Goal: Task Accomplishment & Management: Manage account settings

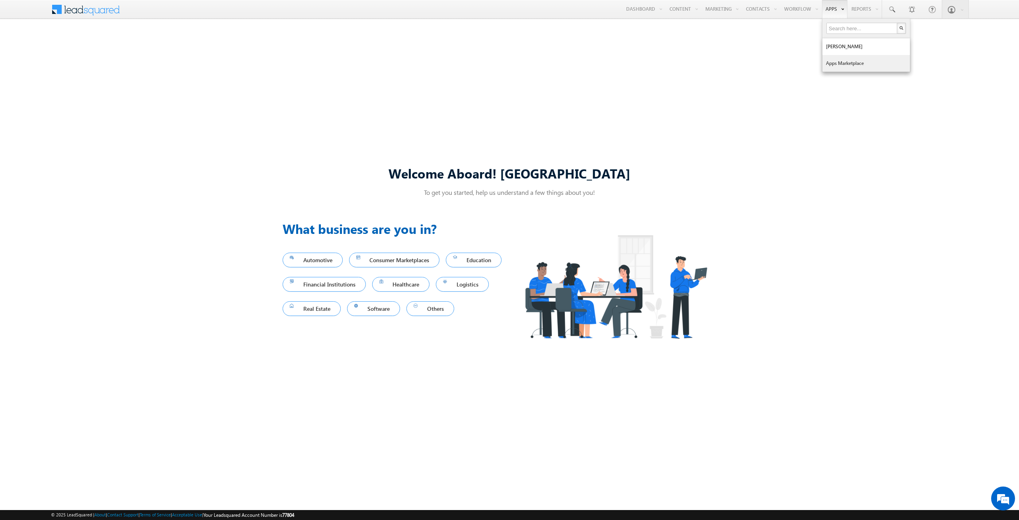
click at [827, 61] on link "Apps Marketplace" at bounding box center [867, 63] width 88 height 17
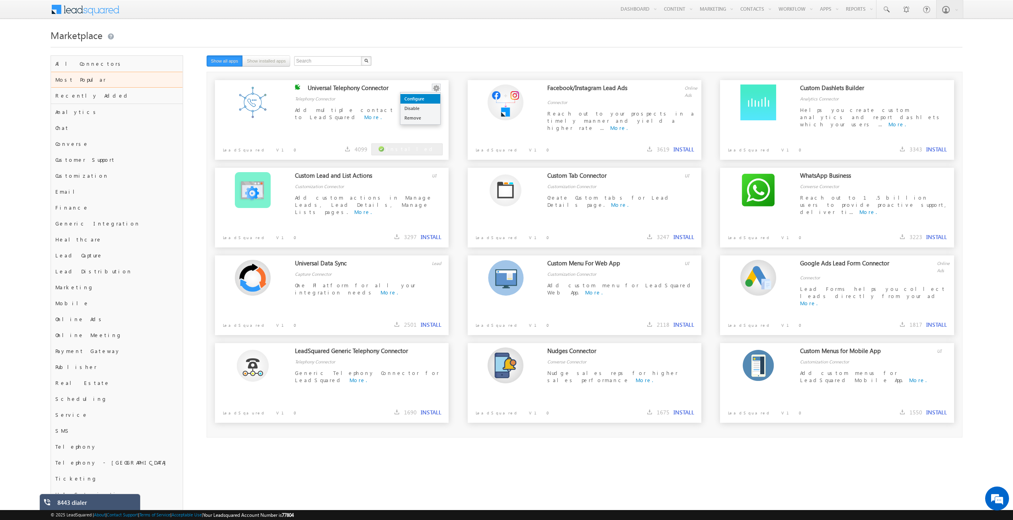
click at [422, 98] on link "Configure" at bounding box center [421, 99] width 40 height 10
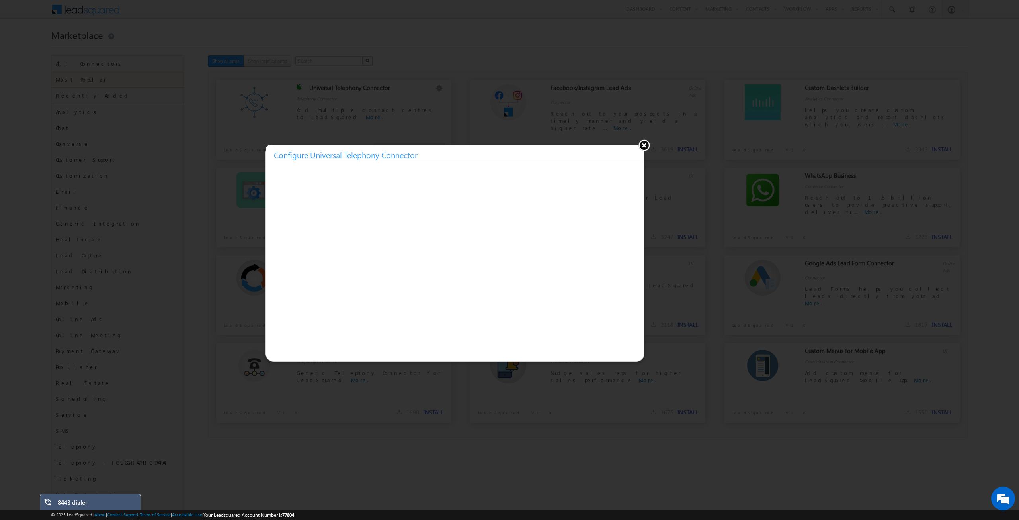
click at [645, 145] on button at bounding box center [644, 145] width 12 height 12
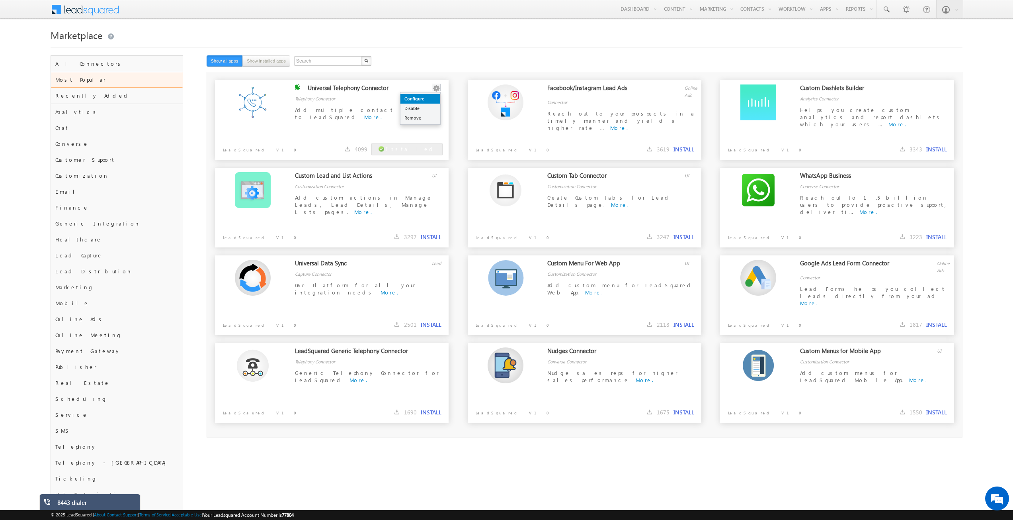
click at [430, 102] on link "Configure" at bounding box center [421, 99] width 40 height 10
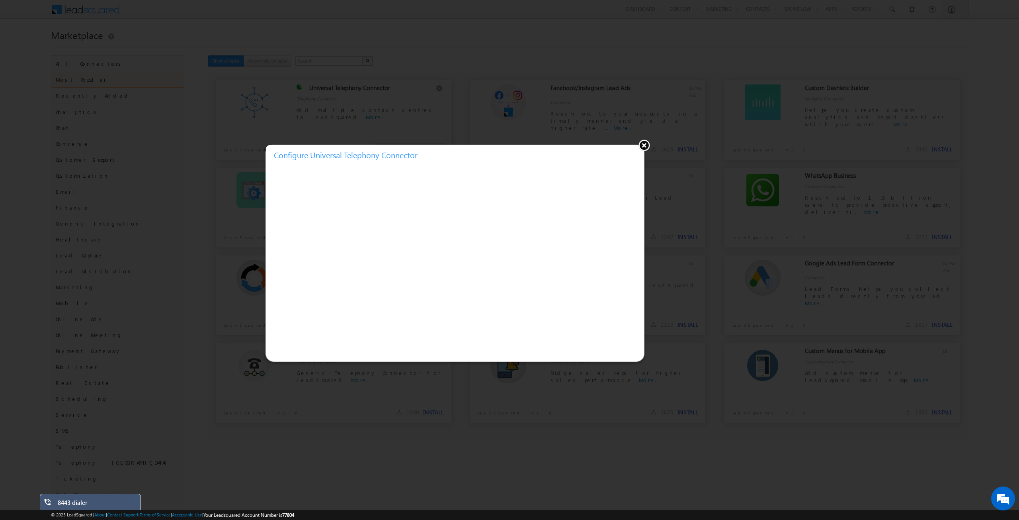
click at [646, 147] on button at bounding box center [644, 145] width 12 height 12
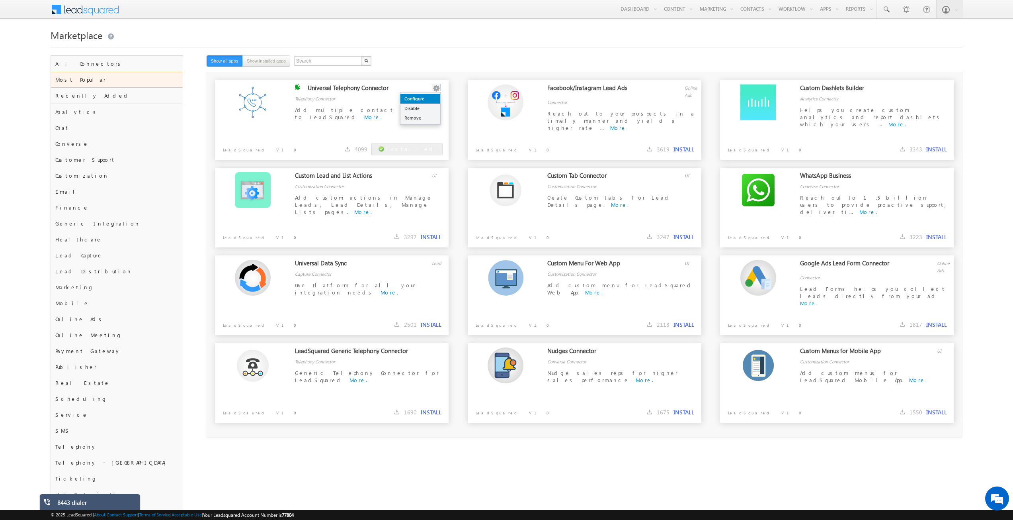
click at [429, 99] on link "Configure" at bounding box center [421, 99] width 40 height 10
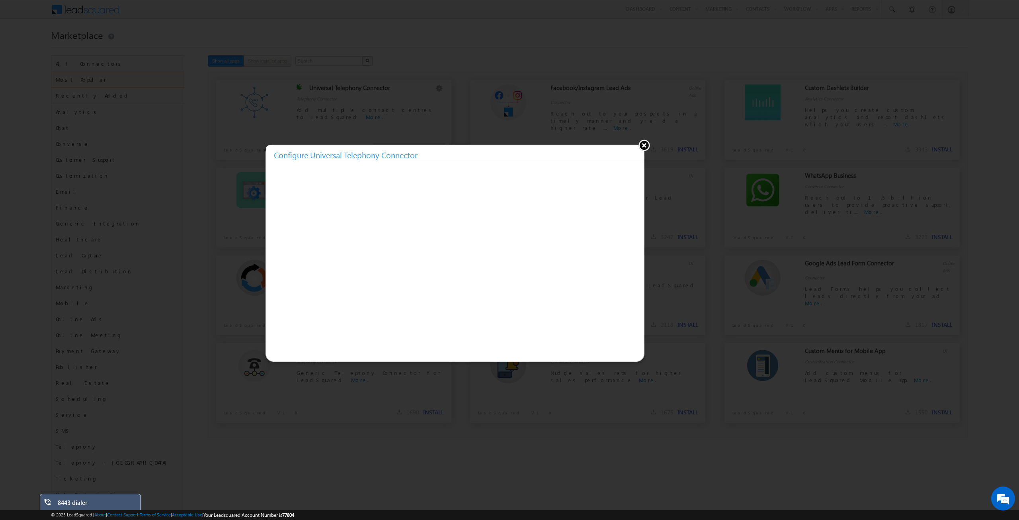
click at [642, 145] on button at bounding box center [644, 145] width 12 height 12
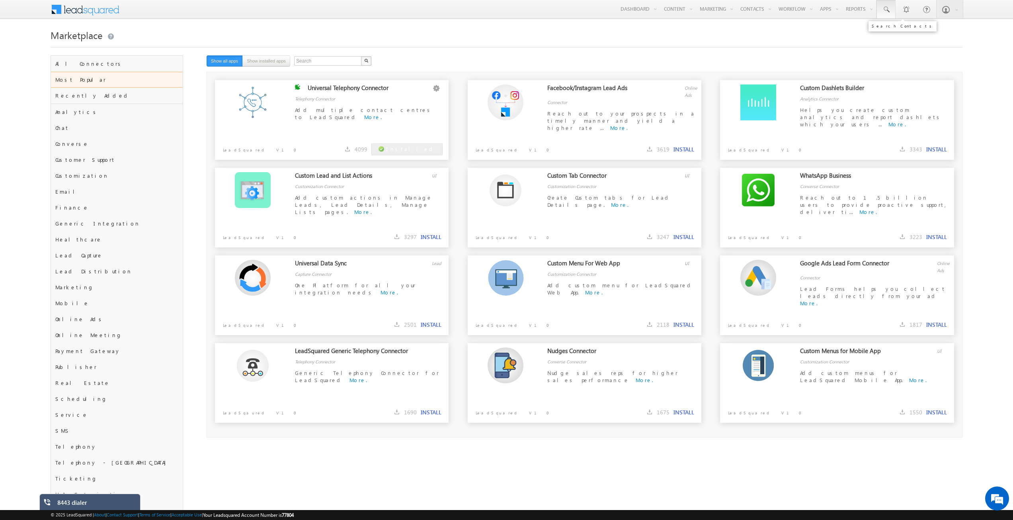
click at [888, 9] on span at bounding box center [886, 10] width 8 height 8
click at [743, 43] on link "Manage Contacts" at bounding box center [769, 43] width 64 height 17
click at [923, 71] on link "Settings" at bounding box center [924, 80] width 78 height 18
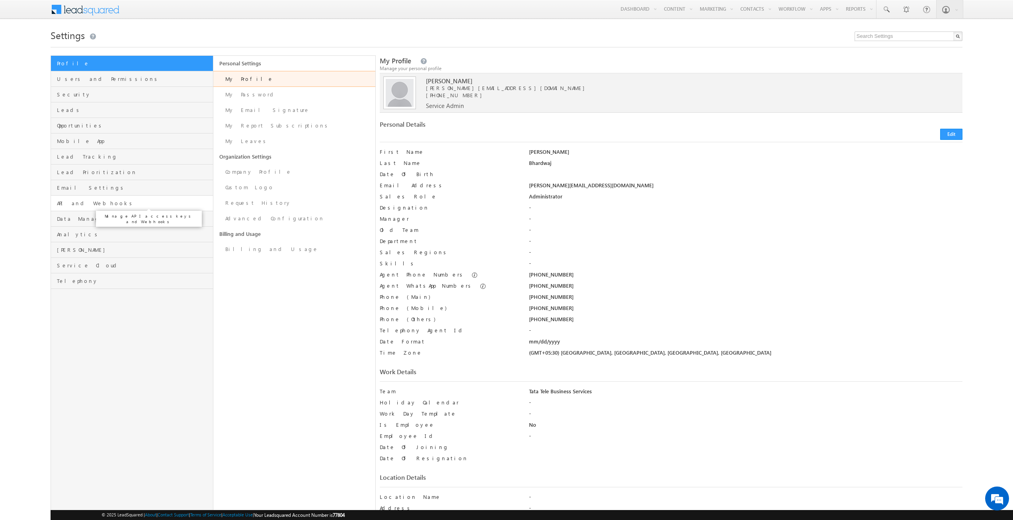
click at [88, 200] on span "API and Webhooks" at bounding box center [134, 202] width 154 height 7
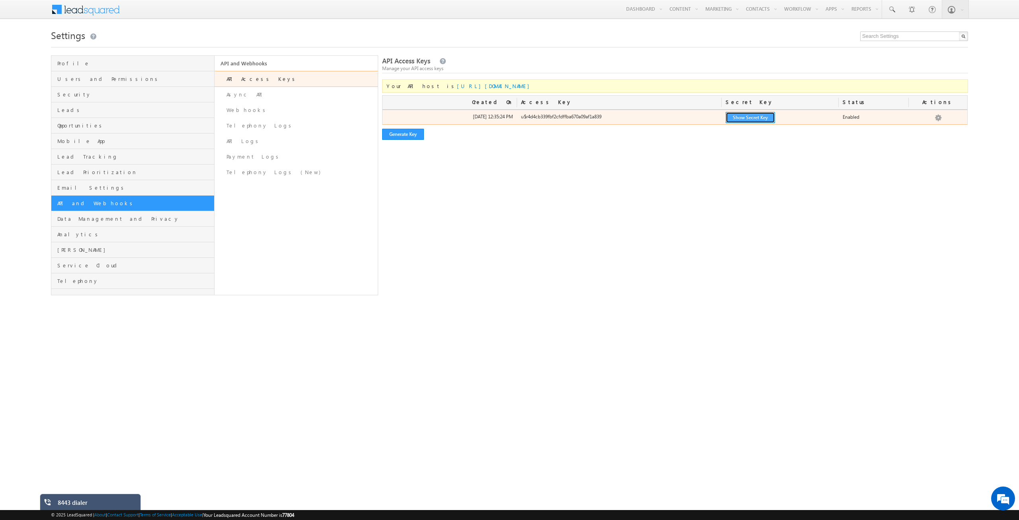
click at [775, 117] on button "Show Secret Key" at bounding box center [750, 117] width 49 height 11
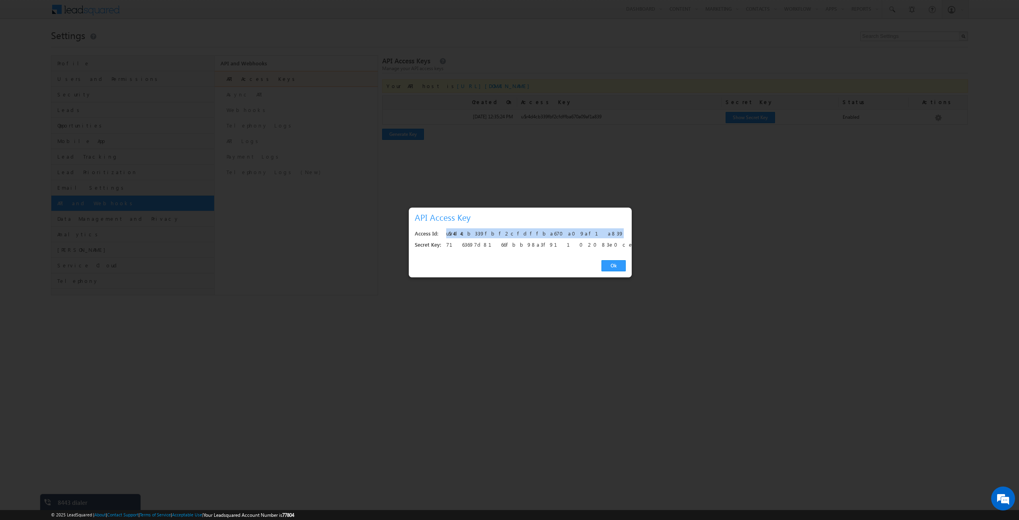
drag, startPoint x: 543, startPoint y: 232, endPoint x: 446, endPoint y: 237, distance: 96.9
click at [446, 237] on div "Access Id: u$r4d4cb339fbf2cfdffba670a09af1a839" at bounding box center [520, 233] width 211 height 11
copy div "u$r4d4cb339fbf2cfdffba670a09af1a839"
drag, startPoint x: 558, startPoint y: 246, endPoint x: 444, endPoint y: 248, distance: 114.3
click at [444, 248] on div "Secret Key: 7163697d8166fbb98a3f91102083e0ce960a1e63" at bounding box center [520, 244] width 211 height 11
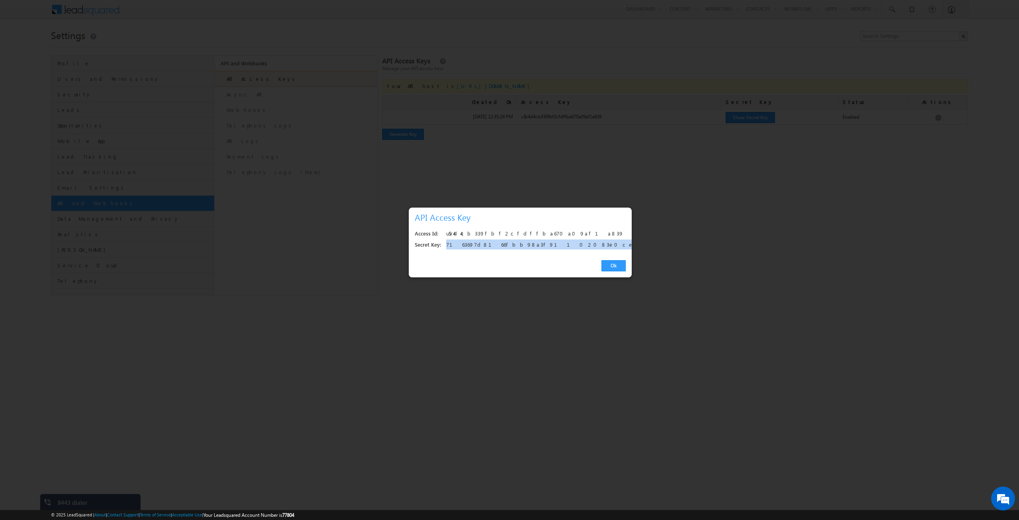
copy div "7163697d8166fbb98a3f91102083e0ce960a1e63"
click at [610, 264] on link "Ok" at bounding box center [614, 265] width 24 height 11
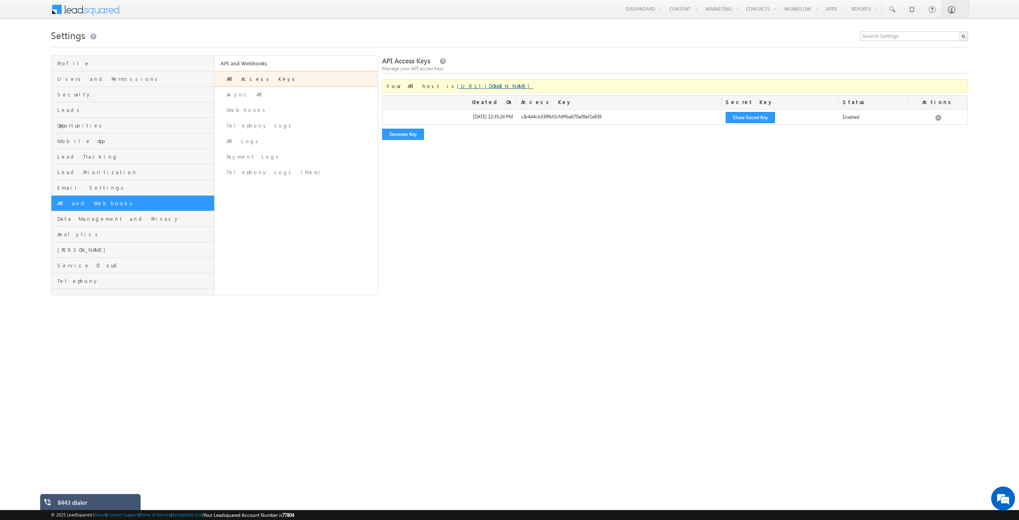
drag, startPoint x: 512, startPoint y: 86, endPoint x: 424, endPoint y: 89, distance: 88.4
click at [424, 89] on div "Your API host is https://api-in21.leadsquared.com/v2/" at bounding box center [675, 86] width 586 height 14
copy link "https://api-in21.leadsquared.com/v2/"
click at [237, 98] on link "Async API" at bounding box center [296, 95] width 163 height 16
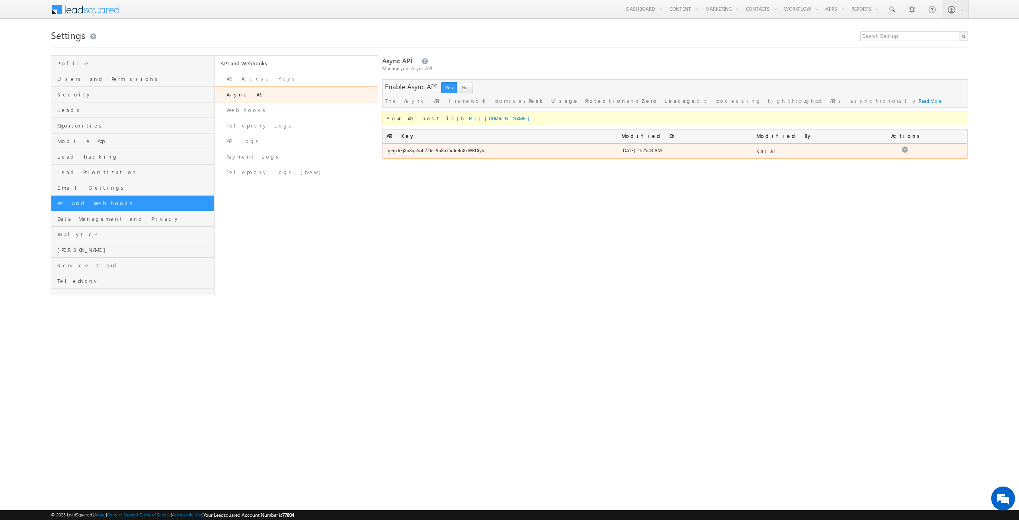
drag, startPoint x: 502, startPoint y: 151, endPoint x: 385, endPoint y: 150, distance: 117.1
click at [385, 150] on div "IgegckEj8b8qaSoh72JeL9p8p75uIn4n8xWRDlyV" at bounding box center [500, 152] width 235 height 11
copy div "IgegckEj8b8qaSoh72JeL9p8p75uIn4n8xWRDlyV"
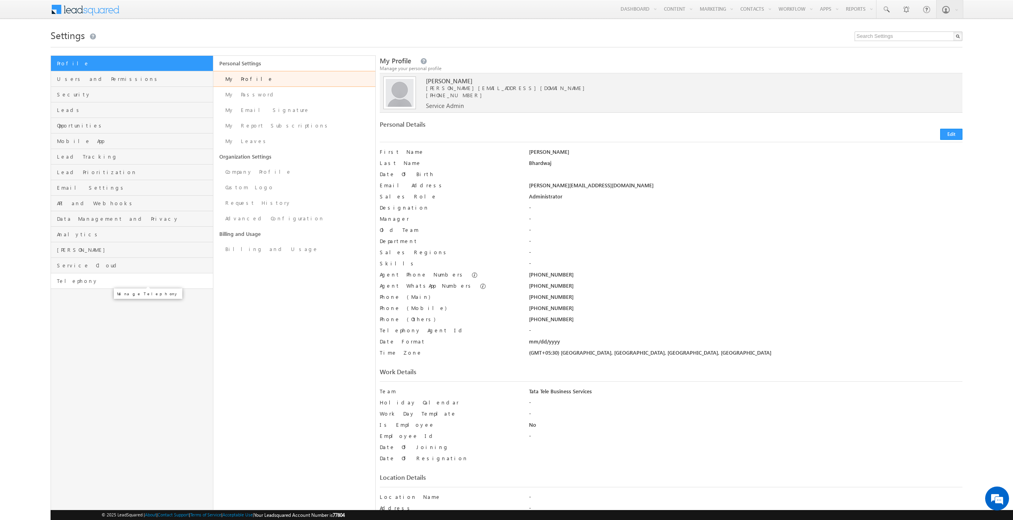
click at [91, 278] on span "Telephony" at bounding box center [134, 280] width 154 height 7
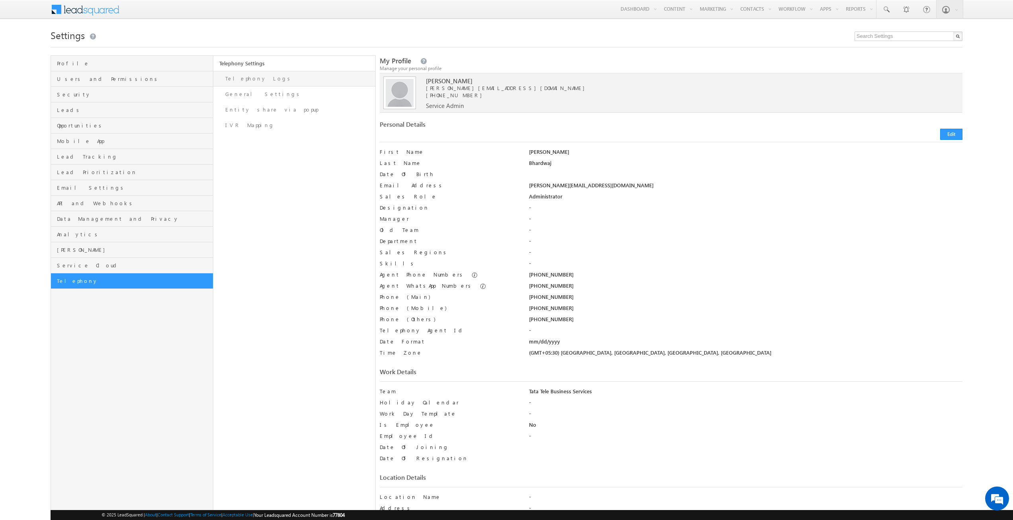
click at [270, 80] on link "Telephony Logs" at bounding box center [294, 79] width 162 height 16
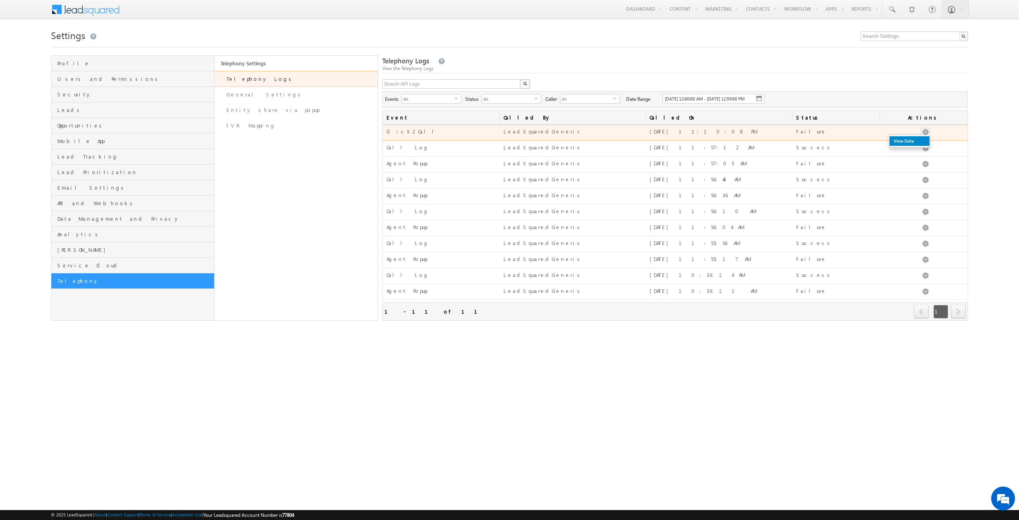
click at [919, 146] on link "View Data" at bounding box center [910, 141] width 40 height 10
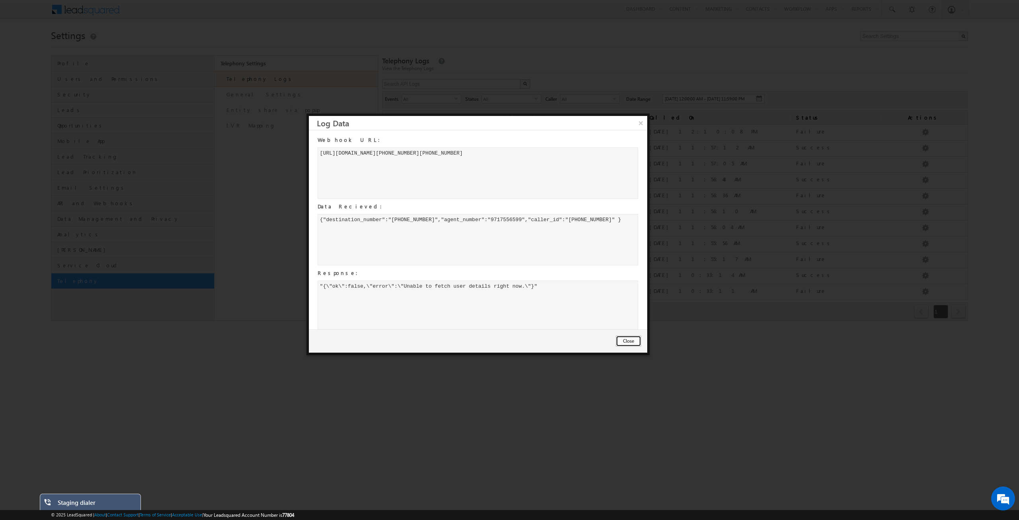
click at [626, 341] on button "Close" at bounding box center [628, 340] width 25 height 11
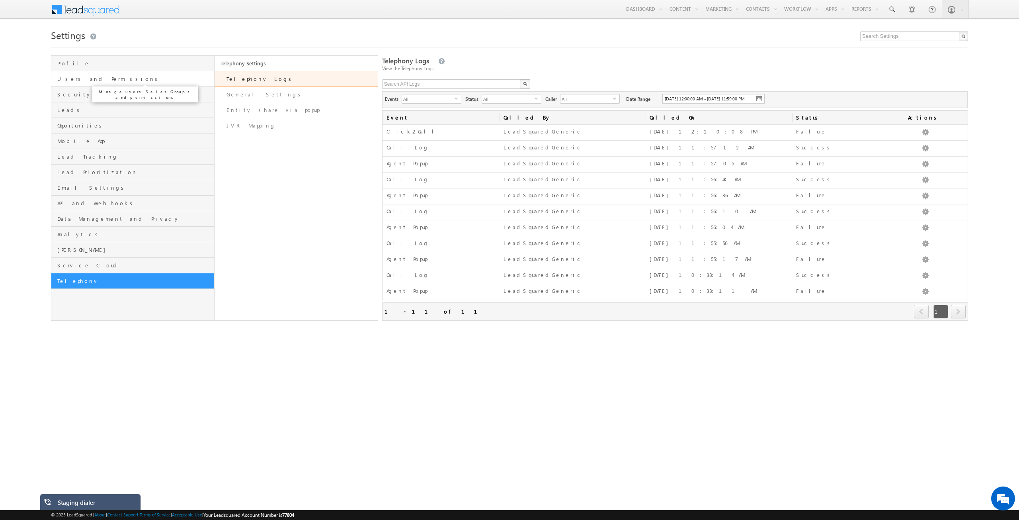
click at [84, 74] on link "Users and Permissions" at bounding box center [132, 79] width 163 height 16
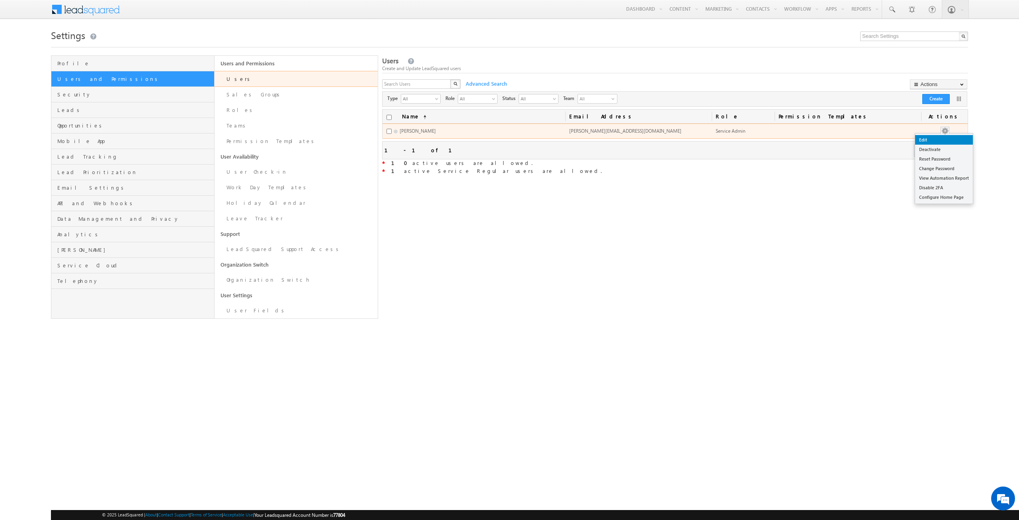
click at [948, 137] on link "Edit" at bounding box center [944, 140] width 58 height 10
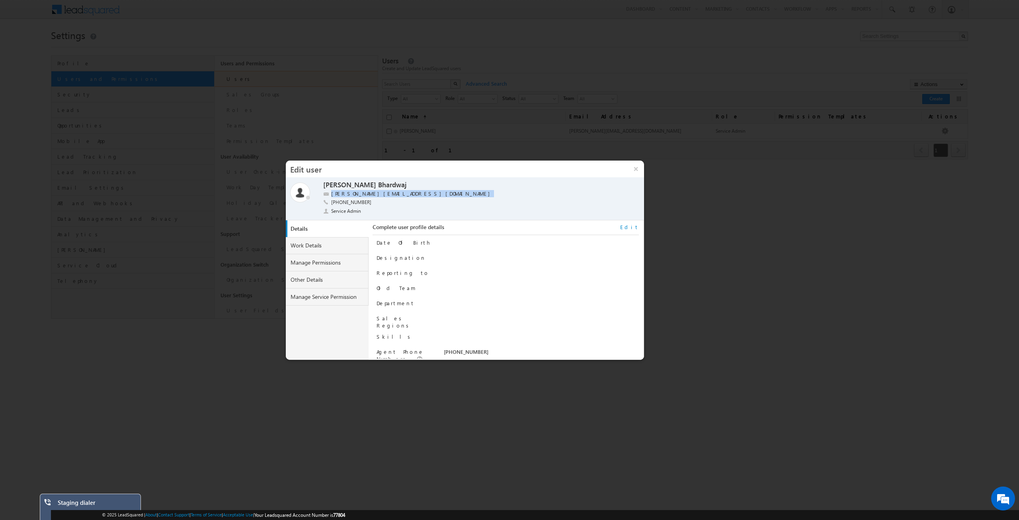
drag, startPoint x: 434, startPoint y: 194, endPoint x: 332, endPoint y: 192, distance: 102.3
click at [332, 192] on div "sarwang.bhardwaj1.acefone+2@tatatel.co.in" at bounding box center [468, 194] width 290 height 8
copy label "sarwang.bhardwaj1.acefone+2@tatatel.co.in"
click at [377, 200] on div at bounding box center [379, 200] width 4 height 2
click at [375, 203] on span at bounding box center [377, 202] width 4 height 4
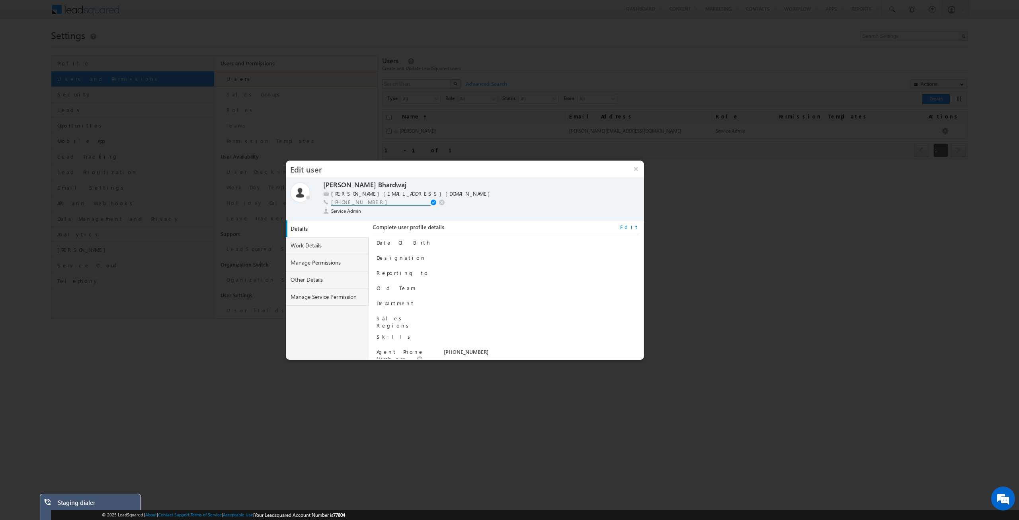
drag, startPoint x: 377, startPoint y: 203, endPoint x: 345, endPoint y: 203, distance: 32.3
click at [345, 203] on input "+91-9717556599" at bounding box center [381, 202] width 100 height 7
type input "+91-9355841513"
drag, startPoint x: 434, startPoint y: 193, endPoint x: 332, endPoint y: 192, distance: 102.3
click at [332, 192] on div "sarwang.bhardwaj1.acefone+2@tatatel.co.in" at bounding box center [468, 194] width 290 height 8
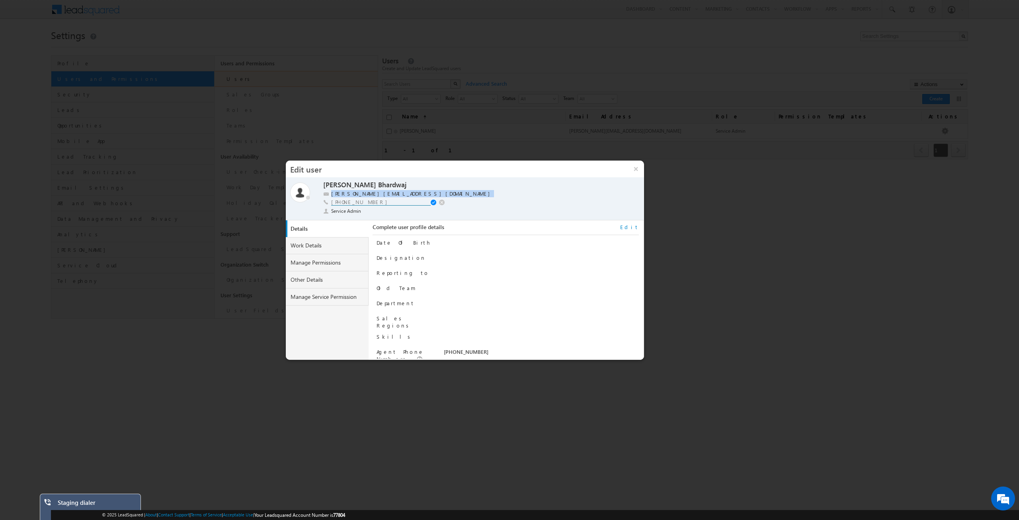
copy label "sarwang.bhardwaj1.acefone+2@tatatel.co.in"
drag, startPoint x: 372, startPoint y: 201, endPoint x: 331, endPoint y: 205, distance: 41.6
click at [331, 205] on div "+91-9717556599 +91-9355841513" at bounding box center [468, 203] width 290 height 9
click at [432, 202] on span at bounding box center [435, 202] width 8 height 6
click at [636, 226] on link "Edit" at bounding box center [629, 226] width 19 height 7
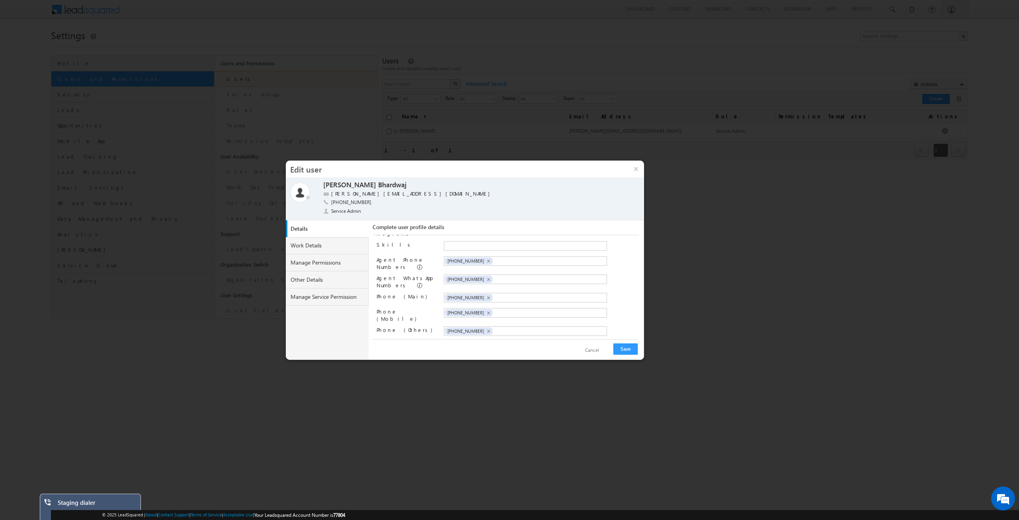
scroll to position [81, 0]
click at [487, 271] on span "×" at bounding box center [489, 274] width 4 height 7
paste input "+91-9355841513"
type input "+91-9355841513"
click at [487, 289] on span "×" at bounding box center [489, 292] width 4 height 7
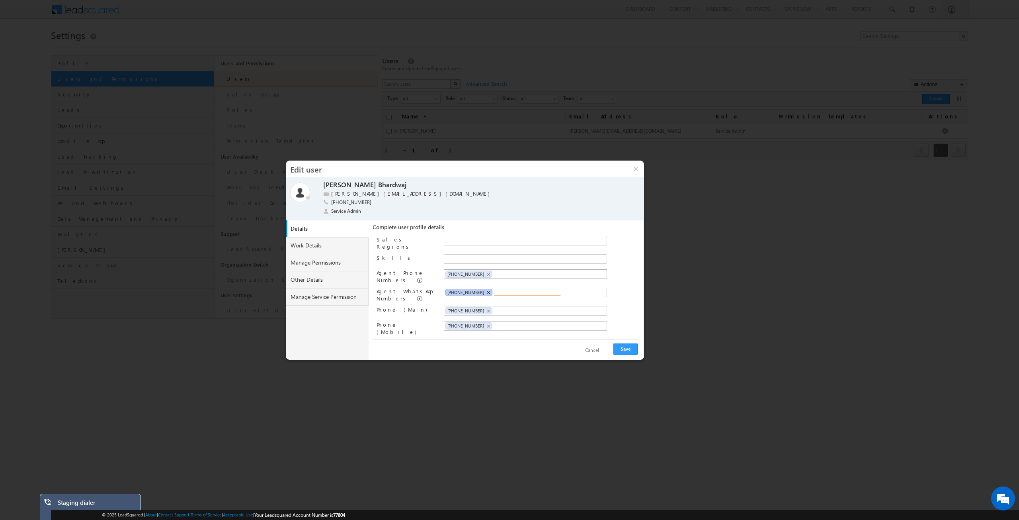
paste input "+91-9355841513"
type input "+91-9355841513"
click at [487, 307] on span "×" at bounding box center [489, 310] width 4 height 7
paste input "+91-9355841513"
type input "+91-9355841513"
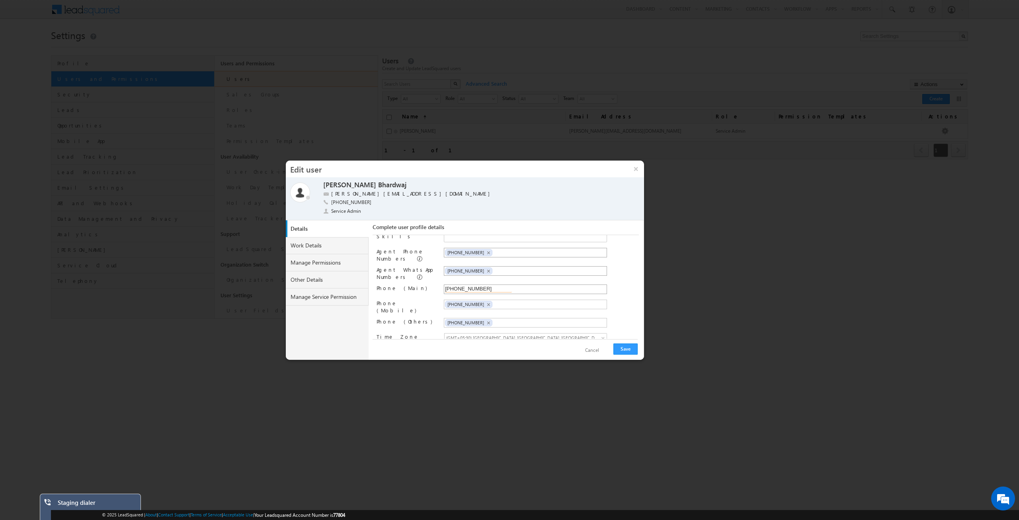
scroll to position [121, 0]
click at [487, 301] on span "×" at bounding box center [489, 304] width 4 height 7
paste input "+91-9355841513"
type input "+91-9355841513"
click at [626, 351] on button "Save" at bounding box center [626, 348] width 24 height 11
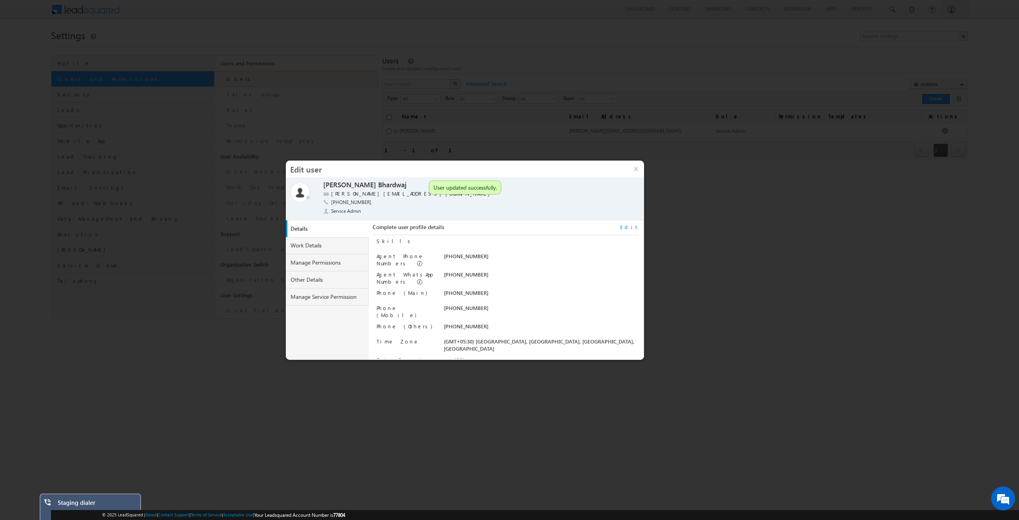
scroll to position [99, 0]
click at [634, 170] on button "×" at bounding box center [635, 168] width 17 height 17
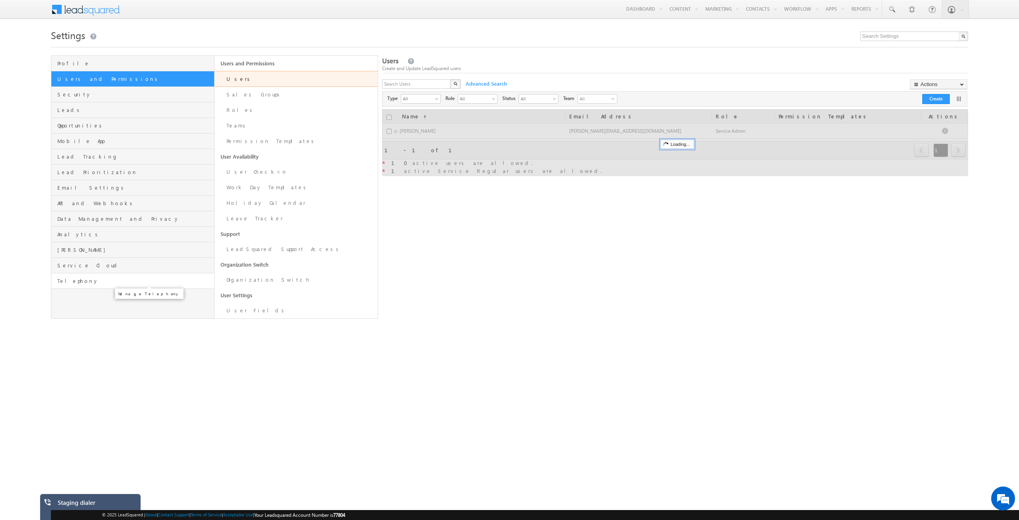
click at [124, 280] on span "Telephony" at bounding box center [134, 280] width 155 height 7
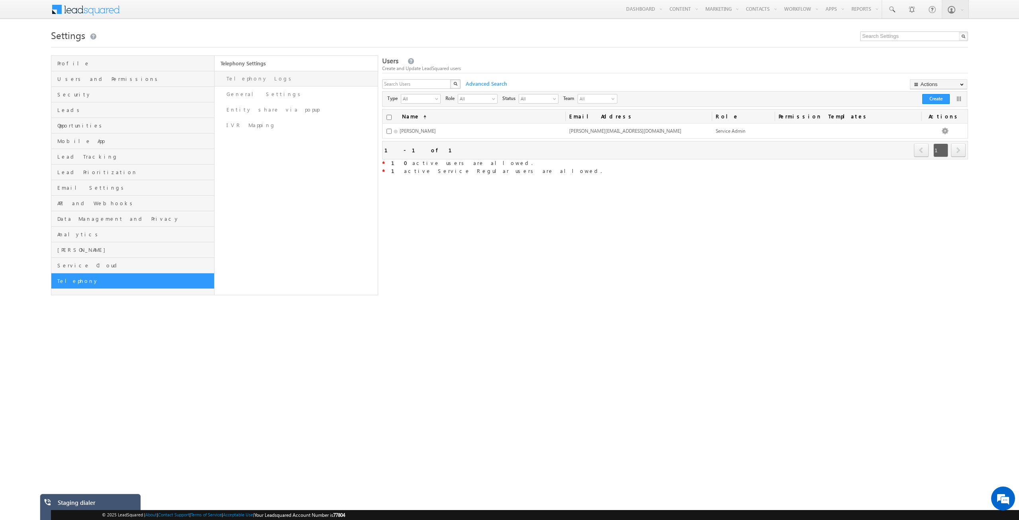
click at [274, 84] on link "Telephony Logs" at bounding box center [296, 79] width 163 height 16
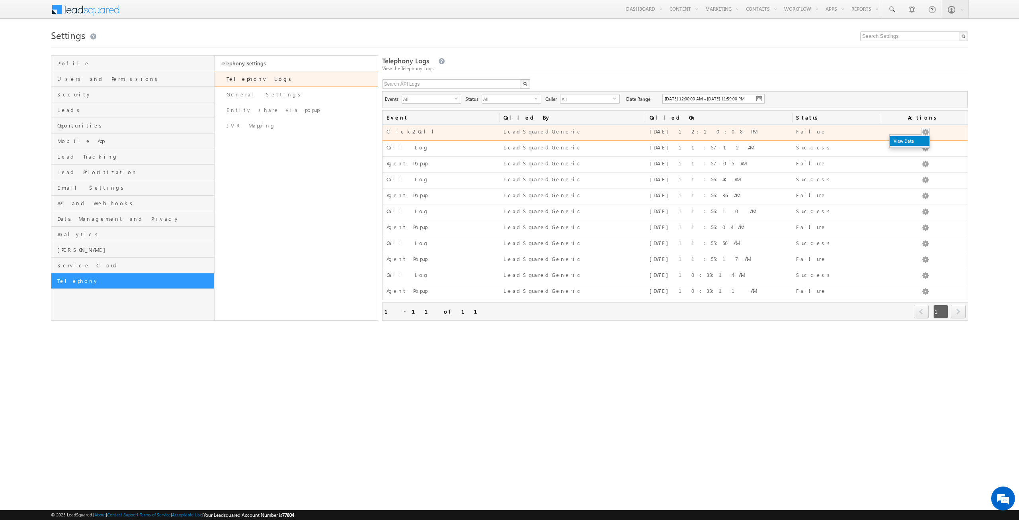
click at [920, 146] on link "View Data" at bounding box center [910, 141] width 40 height 10
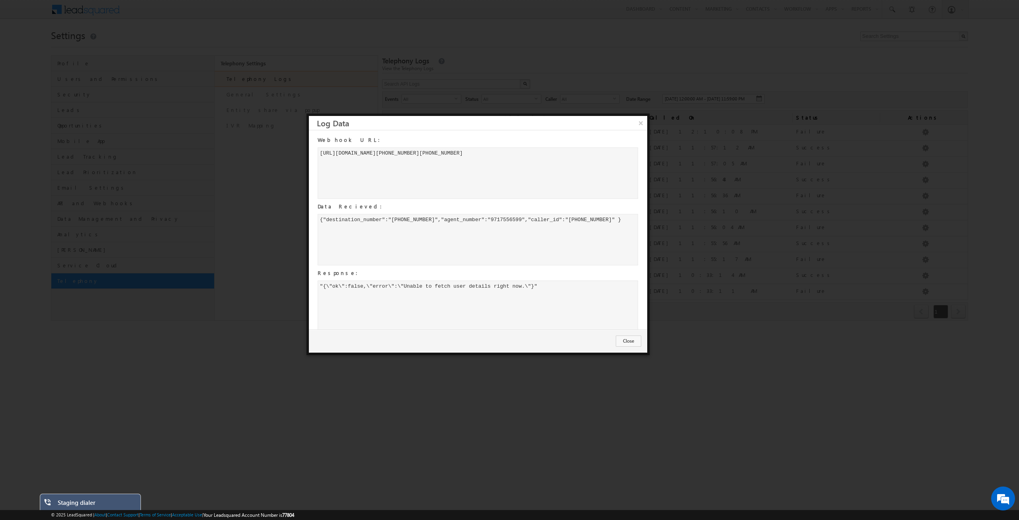
click at [508, 219] on div "{"destination_number":"+918700660077","agent_number":"9717556599","caller_id":"…" at bounding box center [478, 239] width 321 height 51
click at [627, 343] on button "Close" at bounding box center [628, 340] width 25 height 11
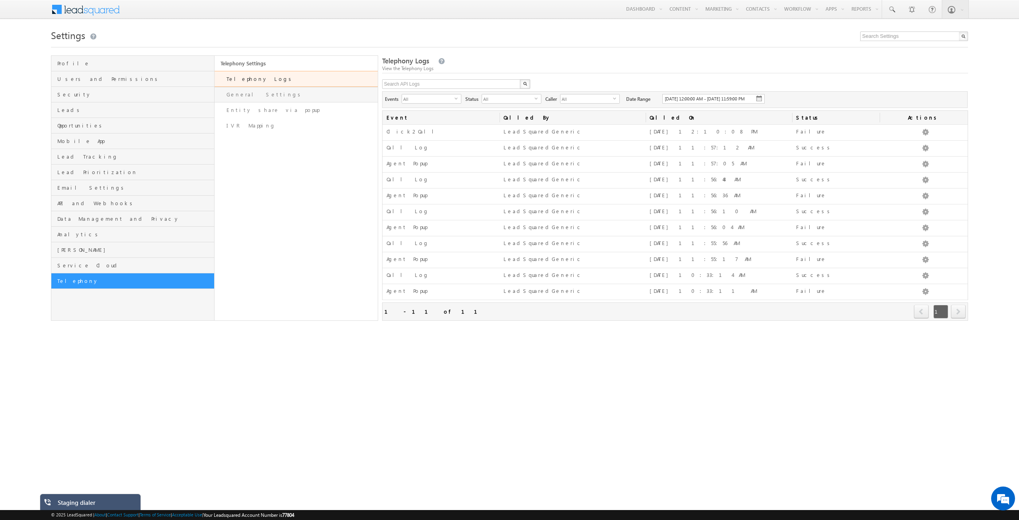
click at [255, 92] on link "General Settings" at bounding box center [296, 95] width 163 height 16
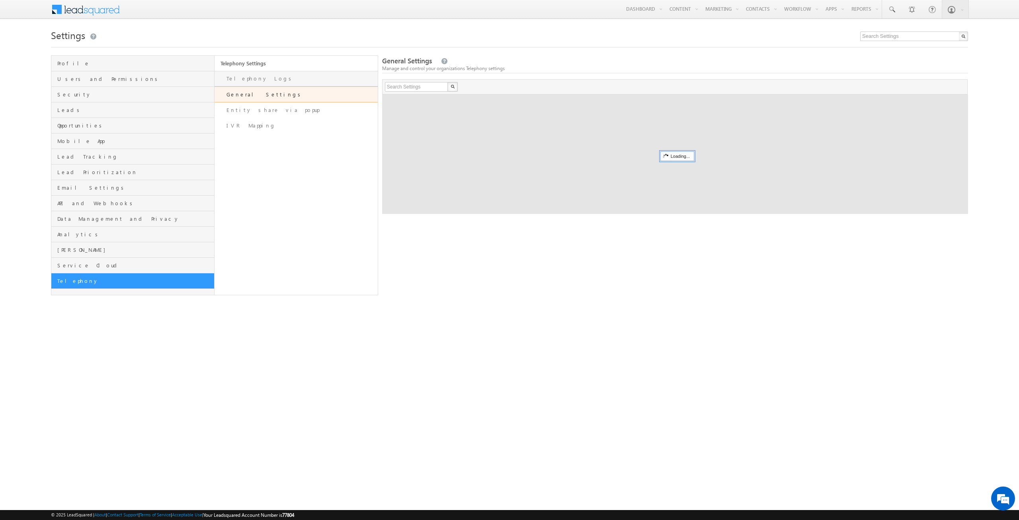
click at [254, 79] on link "Telephony Logs" at bounding box center [296, 79] width 163 height 16
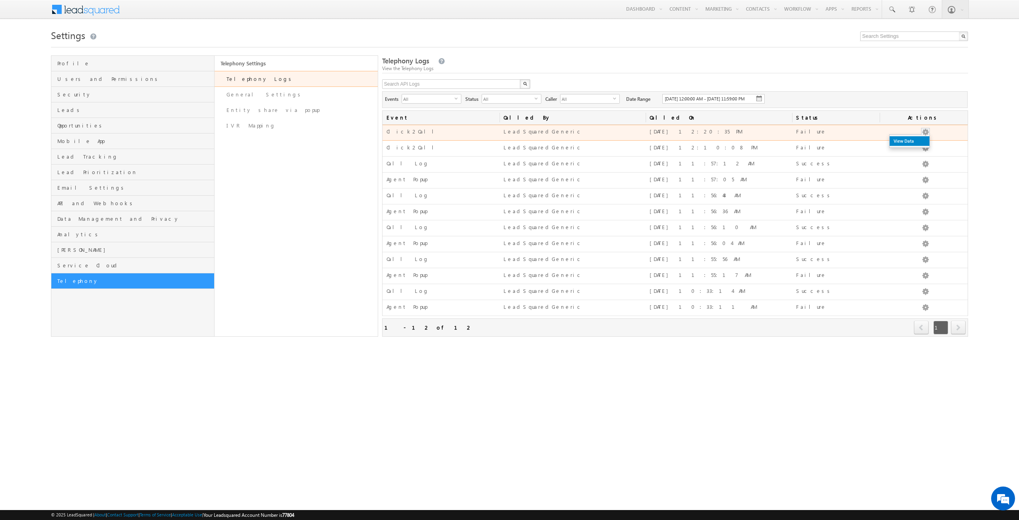
click at [921, 145] on link "View Data" at bounding box center [910, 141] width 40 height 10
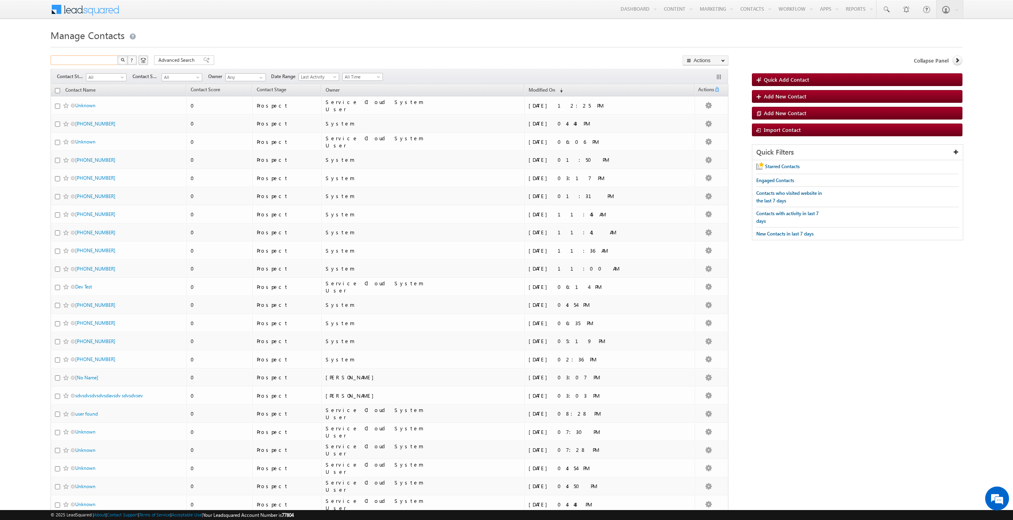
click at [94, 60] on input "text" at bounding box center [85, 60] width 68 height 10
type input "8700660077"
click at [122, 62] on button "button" at bounding box center [122, 60] width 10 height 10
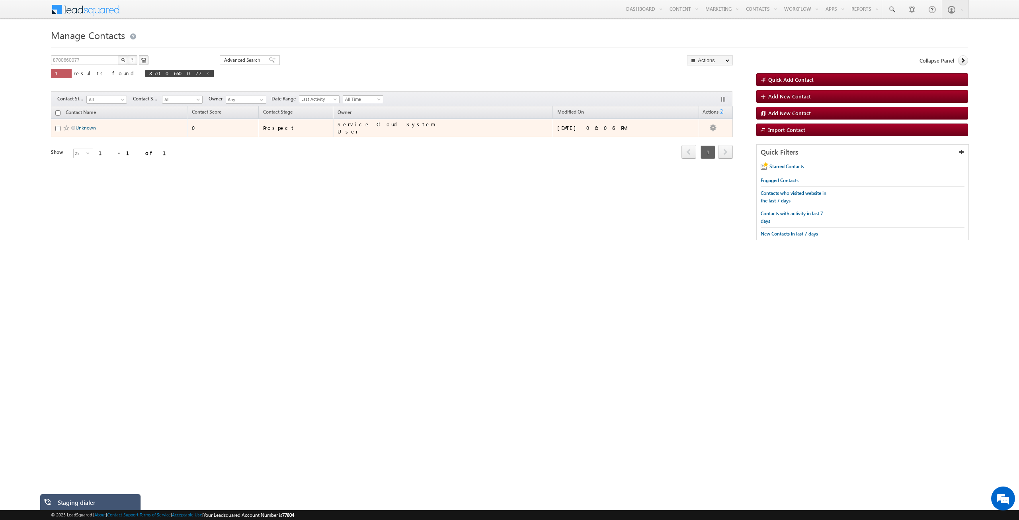
click at [92, 126] on link "Unknown" at bounding box center [86, 128] width 20 height 6
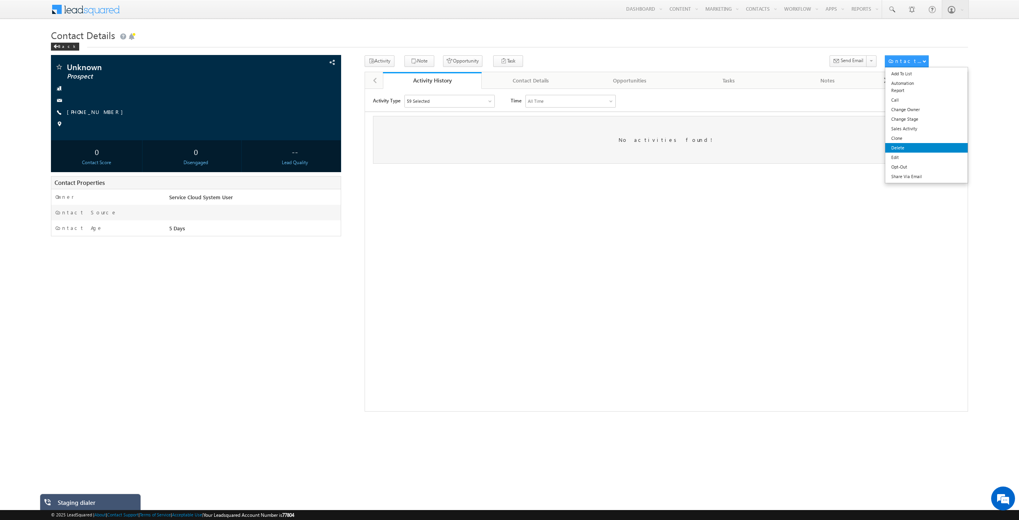
click at [906, 149] on link "Delete" at bounding box center [926, 148] width 82 height 10
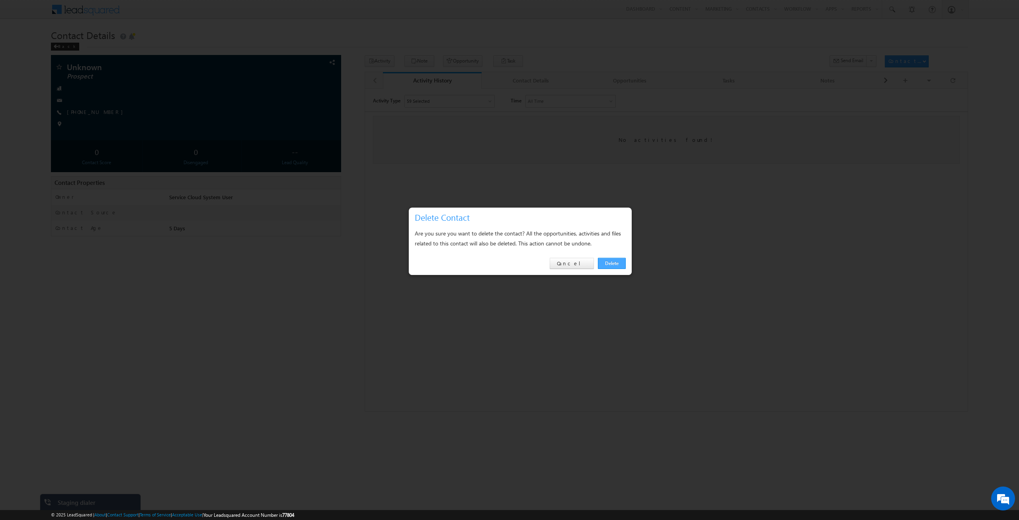
click at [612, 261] on link "Delete" at bounding box center [612, 263] width 28 height 11
